Goal: Transaction & Acquisition: Purchase product/service

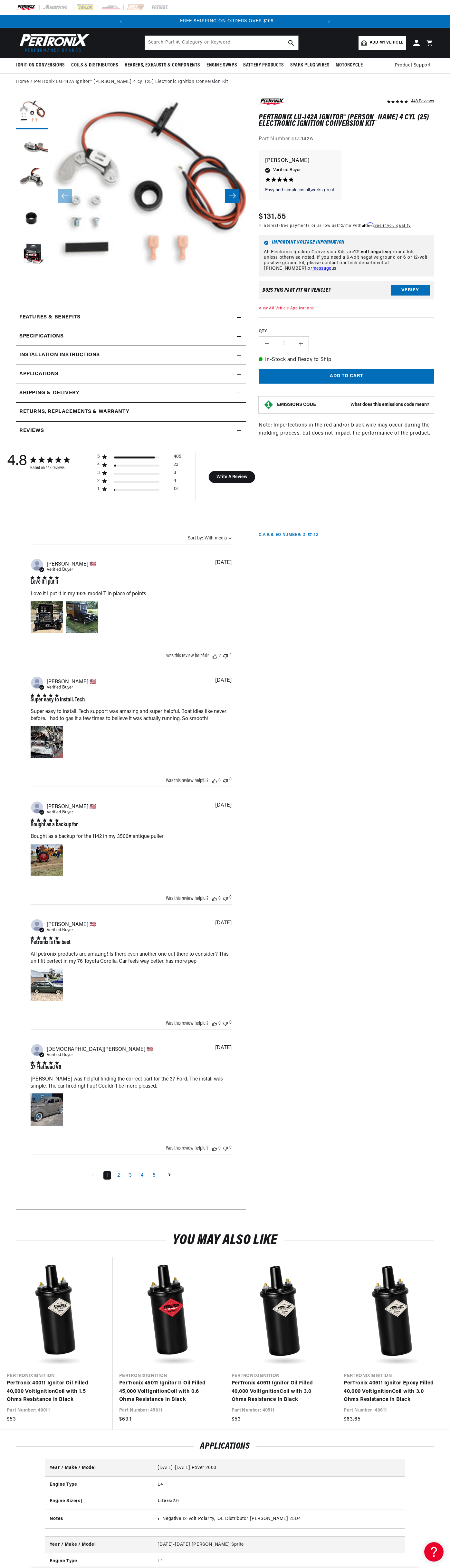
scroll to position [0, 196]
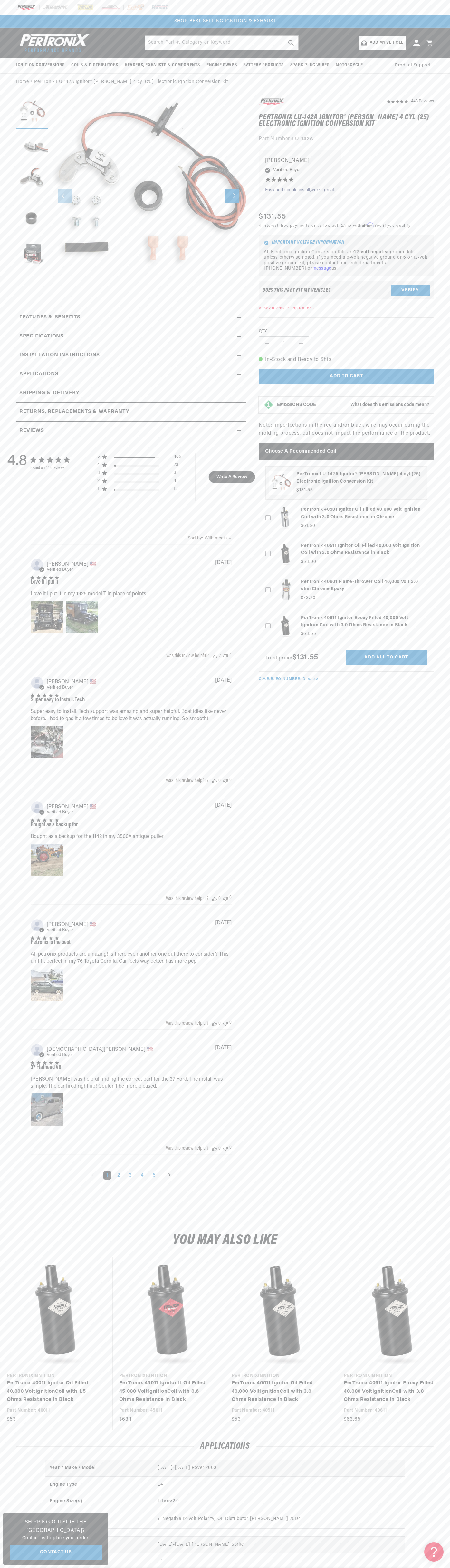
click at [275, 10] on div at bounding box center [225, 7] width 450 height 15
click at [443, 201] on section "448 Reviews" at bounding box center [225, 656] width 450 height 1130
click at [294, 1567] on html "Skip to content Your cart Your cart is empty Get the right parts the first time…" at bounding box center [225, 784] width 450 height 1568
click at [12, 334] on section "448 Reviews" at bounding box center [225, 656] width 450 height 1130
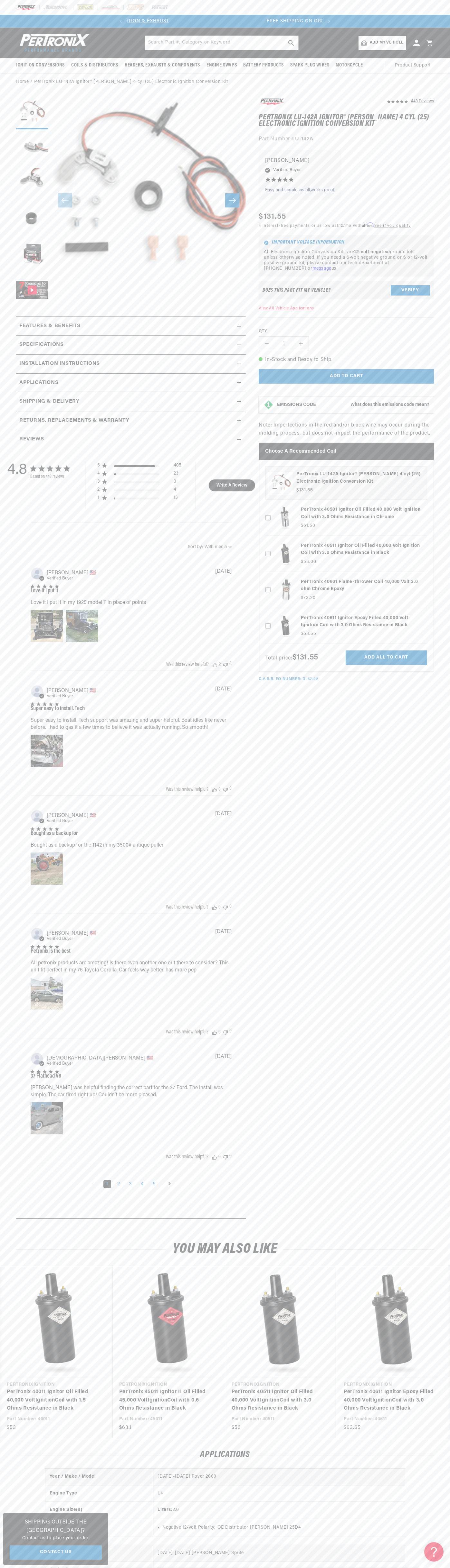
scroll to position [0, 196]
